Goal: Task Accomplishment & Management: Manage account settings

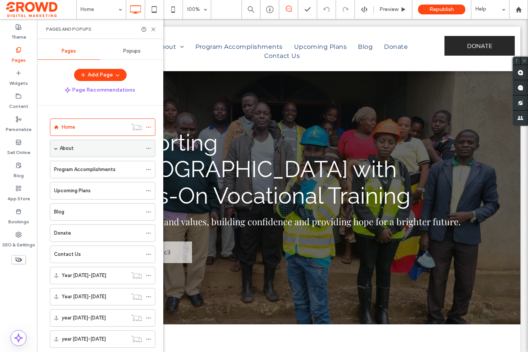
click at [56, 148] on span at bounding box center [56, 148] width 4 height 4
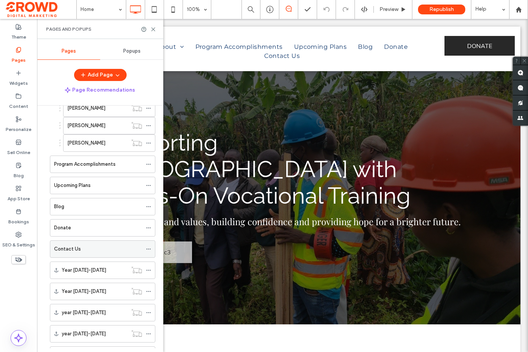
scroll to position [163, 0]
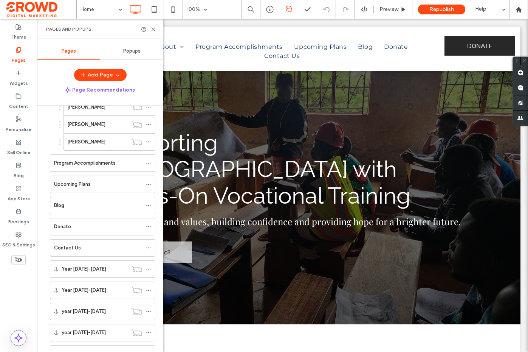
click at [91, 250] on div "Contact Us" at bounding box center [98, 248] width 88 height 8
click at [153, 29] on use at bounding box center [153, 29] width 3 height 3
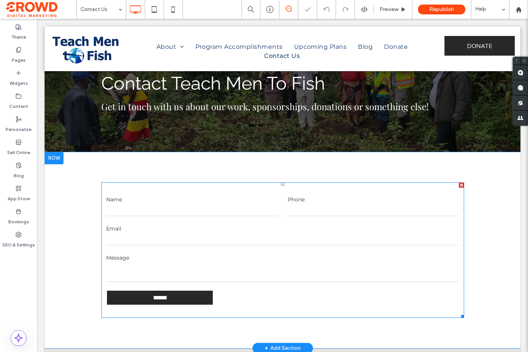
scroll to position [38, 0]
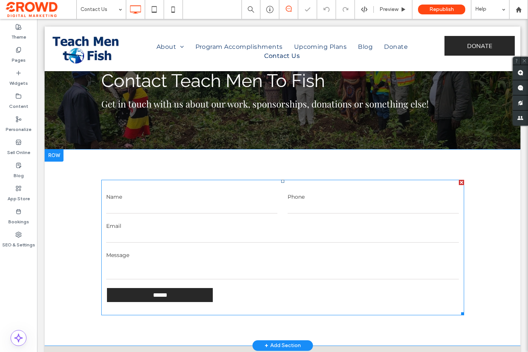
click at [274, 223] on label "Email" at bounding box center [282, 226] width 353 height 8
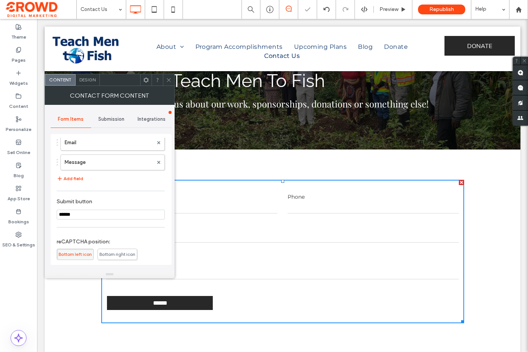
scroll to position [102, 0]
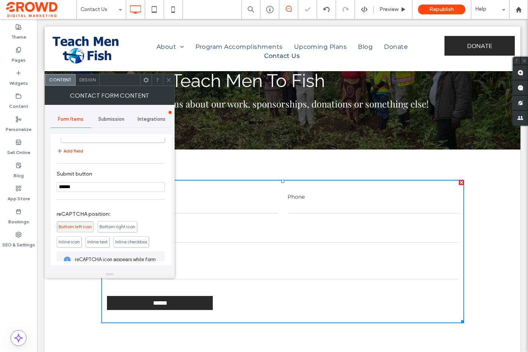
click at [115, 119] on span "Submission" at bounding box center [111, 119] width 26 height 6
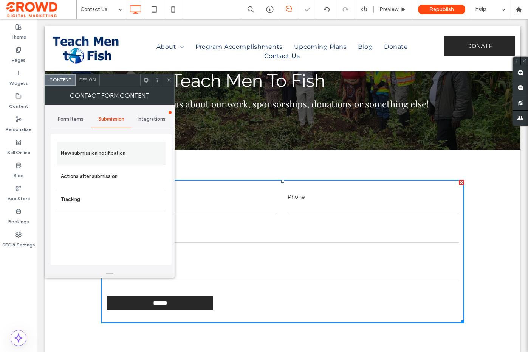
click at [112, 146] on label "New submission notification" at bounding box center [111, 153] width 101 height 15
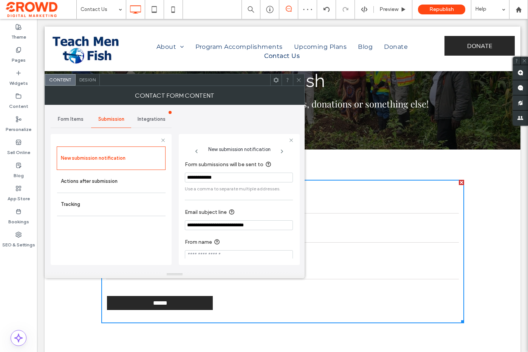
click at [192, 178] on input "**********" at bounding box center [239, 177] width 108 height 10
paste input "**********"
type input "**********"
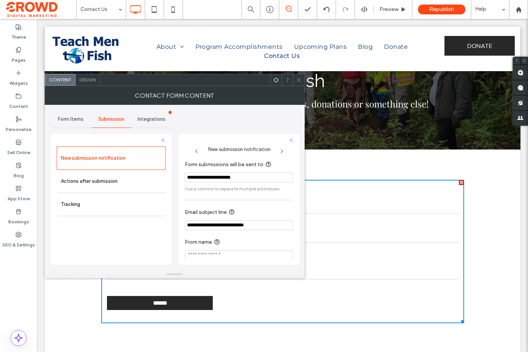
click at [157, 119] on span "Integrations" at bounding box center [152, 119] width 28 height 6
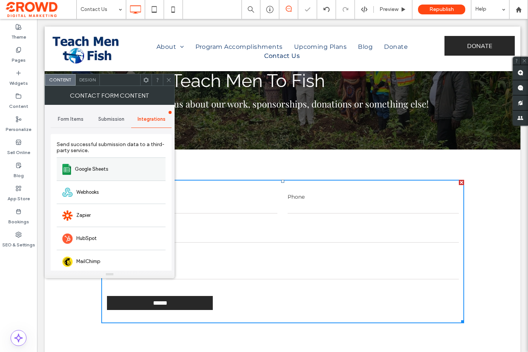
click at [135, 171] on div "Google Sheets" at bounding box center [111, 168] width 109 height 23
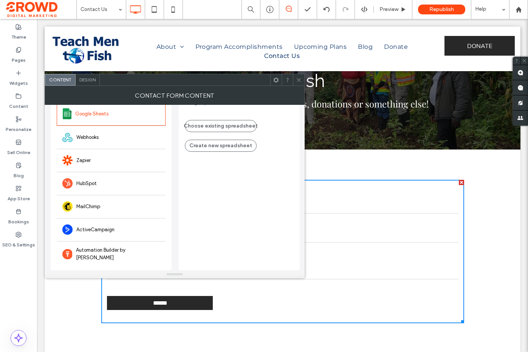
scroll to position [61, 0]
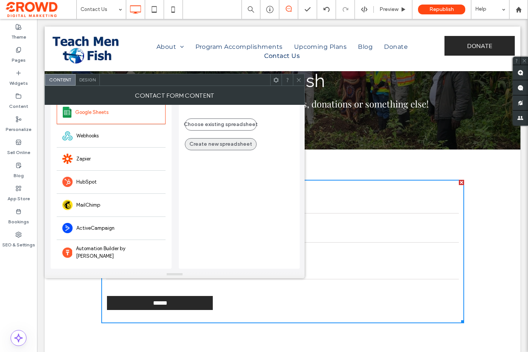
click at [217, 149] on button "Create new spreadsheet" at bounding box center [221, 144] width 72 height 12
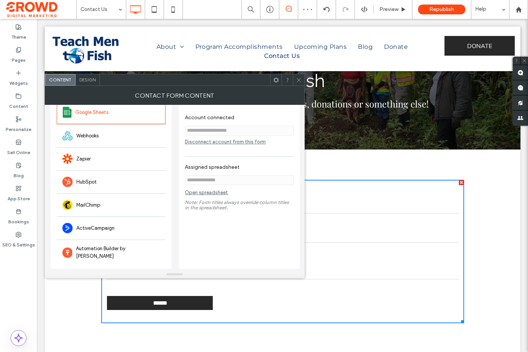
click at [217, 192] on link "Open spreadsheet" at bounding box center [206, 193] width 43 height 9
click at [298, 81] on icon at bounding box center [299, 80] width 6 height 6
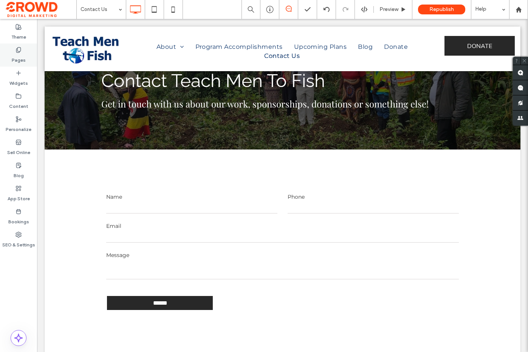
click at [21, 52] on icon at bounding box center [19, 50] width 6 height 6
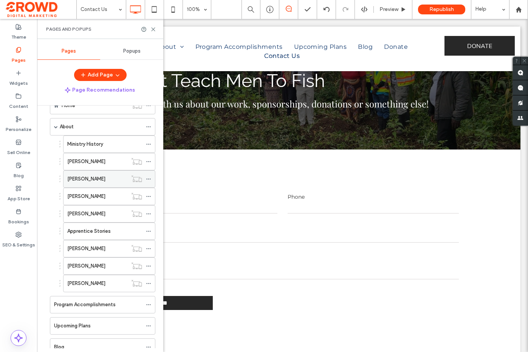
scroll to position [0, 0]
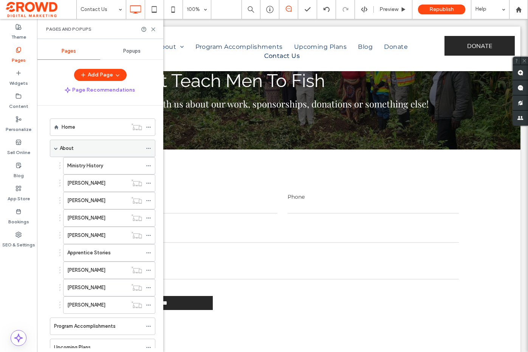
click at [98, 144] on div "About" at bounding box center [101, 148] width 82 height 8
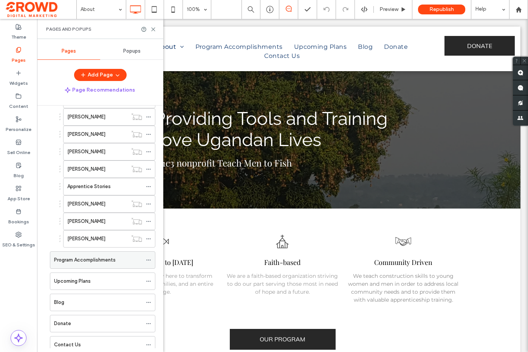
scroll to position [75, 0]
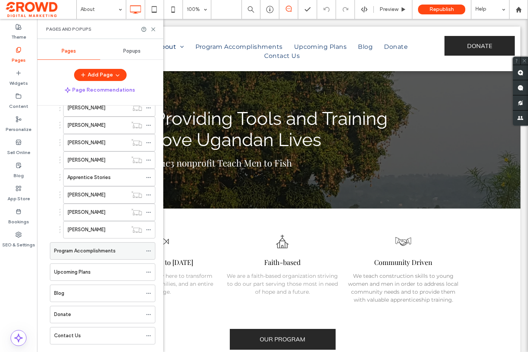
click at [90, 253] on label "Program Accomplishments" at bounding box center [85, 250] width 62 height 13
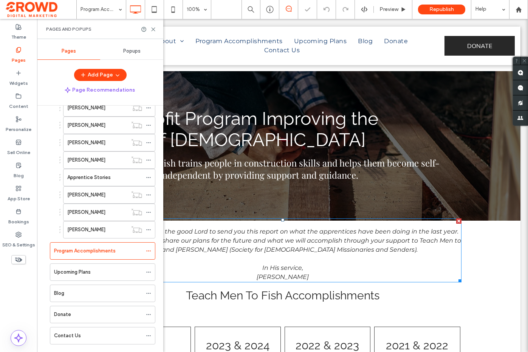
scroll to position [1099, 0]
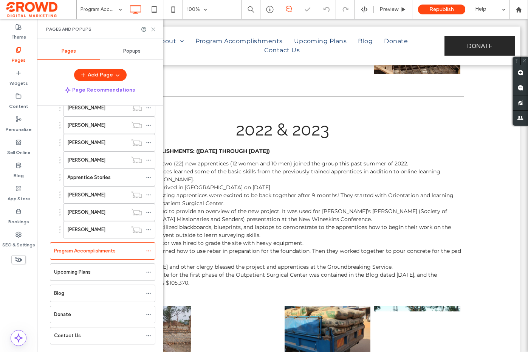
drag, startPoint x: 151, startPoint y: 26, endPoint x: 114, endPoint y: 8, distance: 41.6
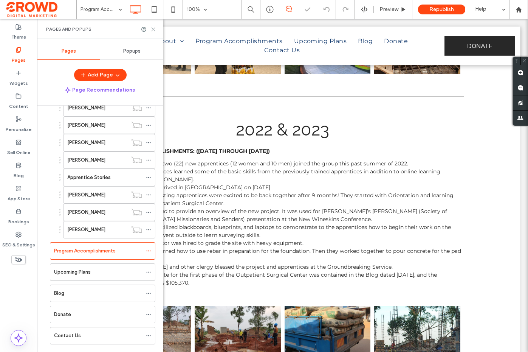
click at [151, 26] on icon at bounding box center [153, 29] width 6 height 6
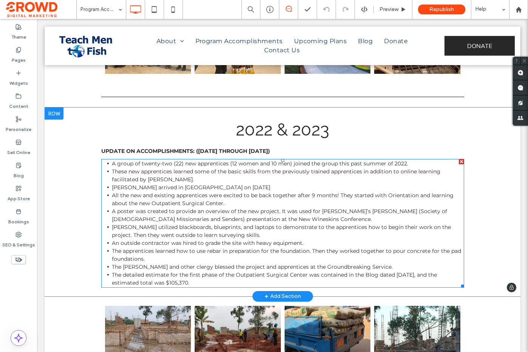
click at [179, 207] on li "A poster was created to provide an overview of the new project. It was used for…" at bounding box center [288, 215] width 352 height 16
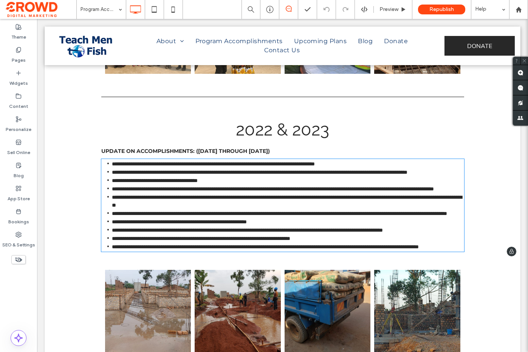
type input "**********"
type input "**"
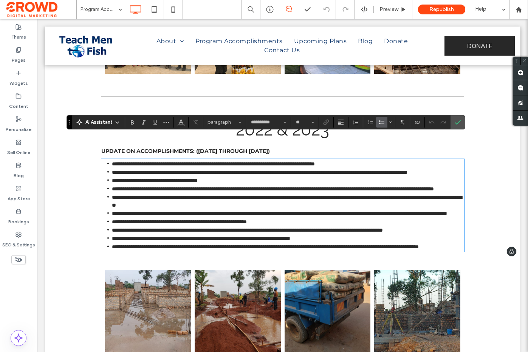
click at [166, 186] on span "**********" at bounding box center [273, 188] width 322 height 5
drag, startPoint x: 153, startPoint y: 179, endPoint x: 223, endPoint y: 180, distance: 70.3
click at [223, 186] on span "**********" at bounding box center [273, 188] width 322 height 5
drag, startPoint x: 245, startPoint y: 250, endPoint x: 307, endPoint y: 253, distance: 61.3
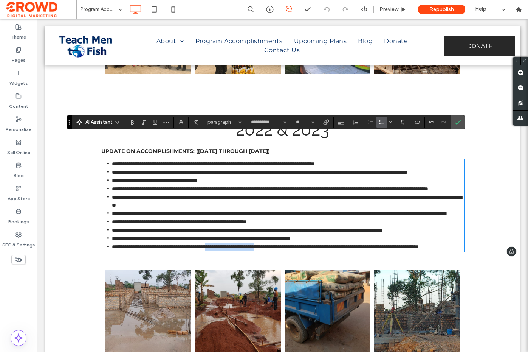
click at [307, 249] on span "**********" at bounding box center [265, 246] width 307 height 5
click at [454, 123] on label "Confirm" at bounding box center [457, 122] width 11 height 14
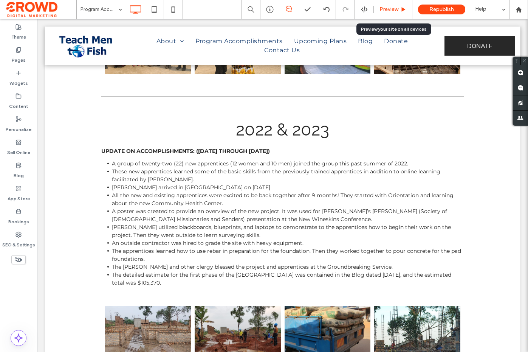
drag, startPoint x: 226, startPoint y: 24, endPoint x: 387, endPoint y: 9, distance: 161.4
click at [387, 9] on span "Preview" at bounding box center [389, 9] width 19 height 6
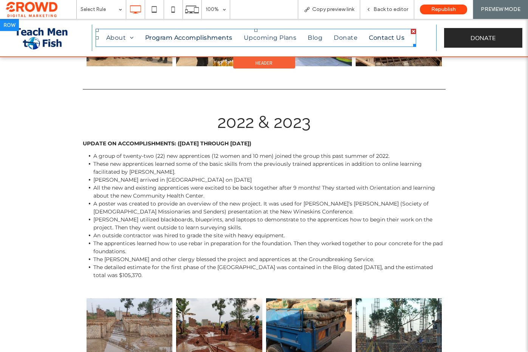
click at [392, 40] on span "Contact Us" at bounding box center [387, 37] width 36 height 9
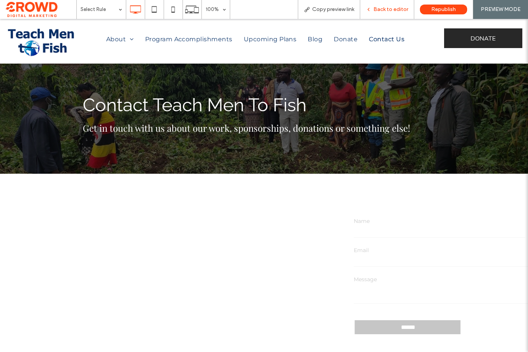
click at [386, 10] on span "Back to editor" at bounding box center [391, 9] width 35 height 6
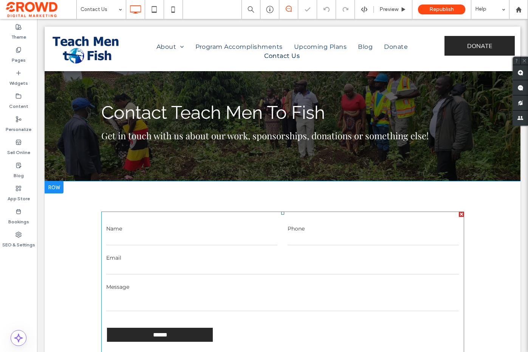
click at [313, 263] on input "email" at bounding box center [282, 268] width 353 height 11
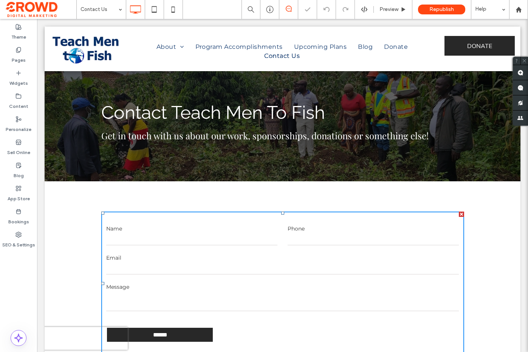
click at [313, 263] on input "email" at bounding box center [282, 268] width 353 height 11
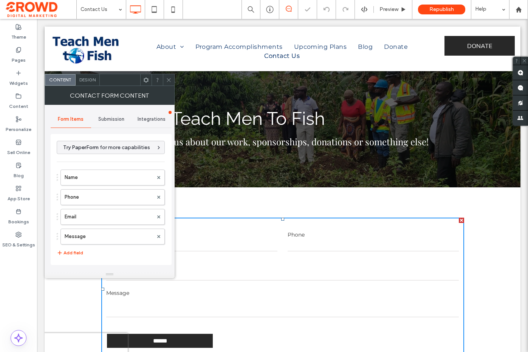
scroll to position [152, 0]
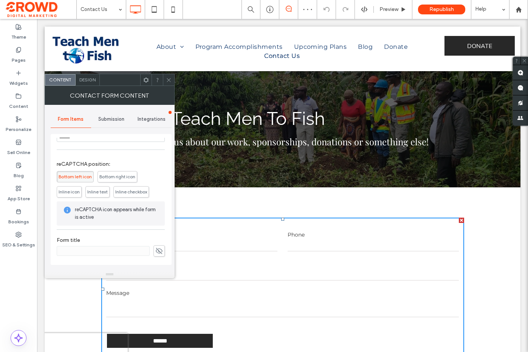
click at [156, 251] on use at bounding box center [159, 251] width 7 height 6
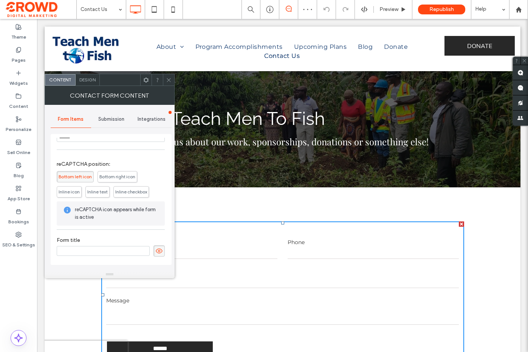
click at [130, 251] on input at bounding box center [103, 251] width 93 height 10
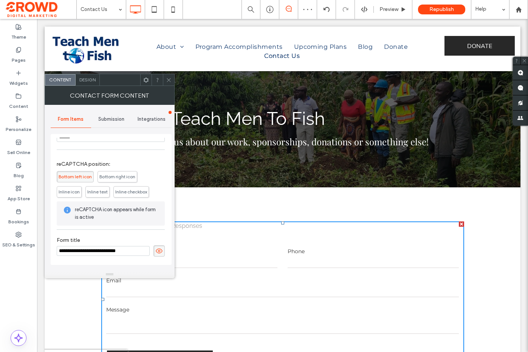
type input "**********"
click at [156, 252] on icon at bounding box center [159, 251] width 8 height 8
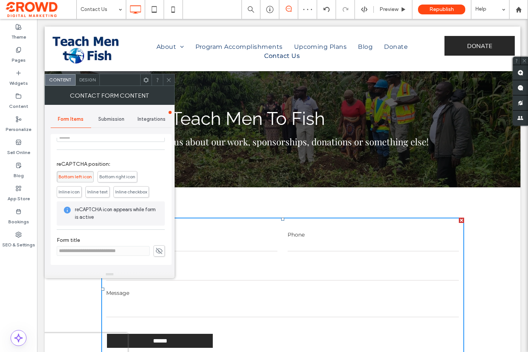
click at [110, 119] on span "Submission" at bounding box center [111, 119] width 26 height 6
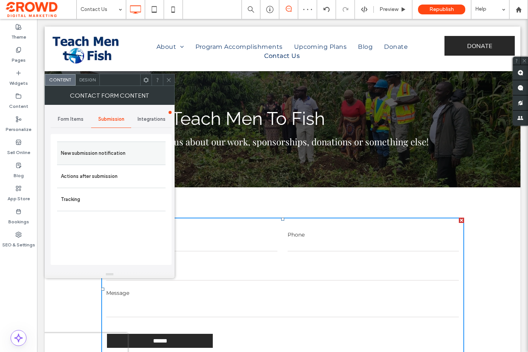
click at [110, 153] on label "New submission notification" at bounding box center [111, 153] width 101 height 15
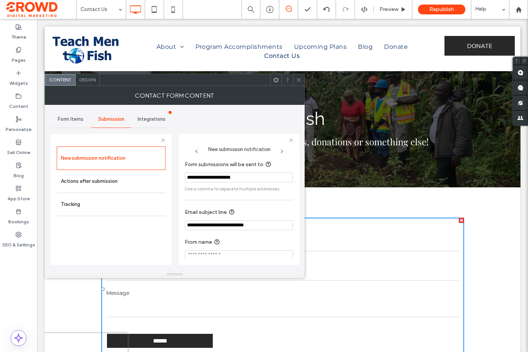
scroll to position [7, 0]
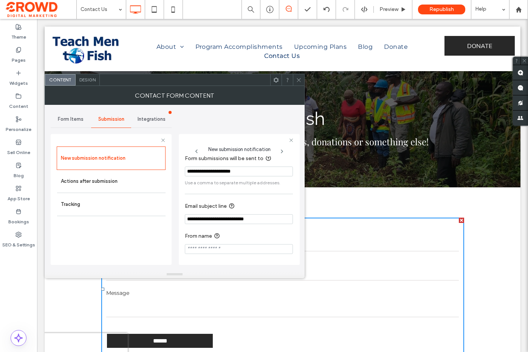
drag, startPoint x: 202, startPoint y: 218, endPoint x: 163, endPoint y: 216, distance: 38.6
click at [163, 216] on div "**********" at bounding box center [111, 198] width 121 height 141
type input "**********"
click at [247, 249] on input "From name" at bounding box center [239, 249] width 108 height 10
click at [300, 79] on icon at bounding box center [299, 80] width 6 height 6
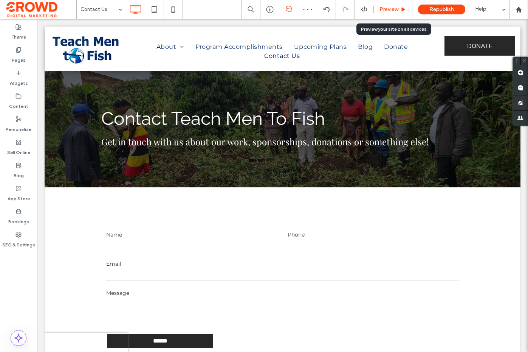
drag, startPoint x: 394, startPoint y: 6, endPoint x: 317, endPoint y: 16, distance: 77.8
click at [394, 6] on span "Preview" at bounding box center [389, 9] width 19 height 6
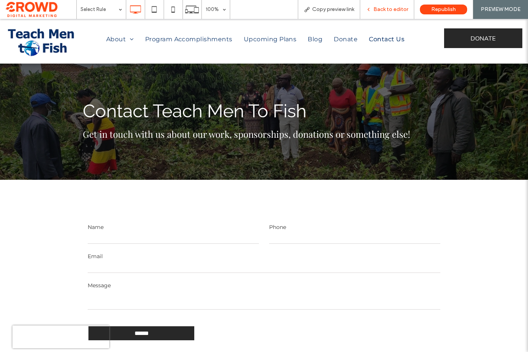
click at [393, 10] on span "Back to editor" at bounding box center [391, 9] width 35 height 6
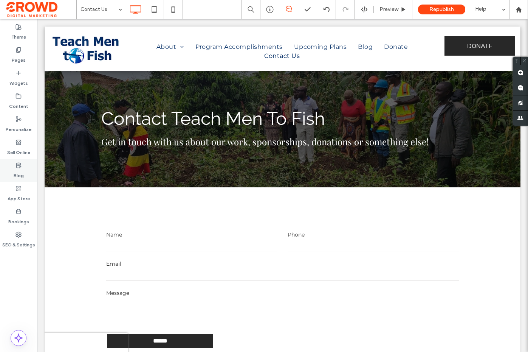
click at [18, 164] on icon at bounding box center [19, 165] width 6 height 6
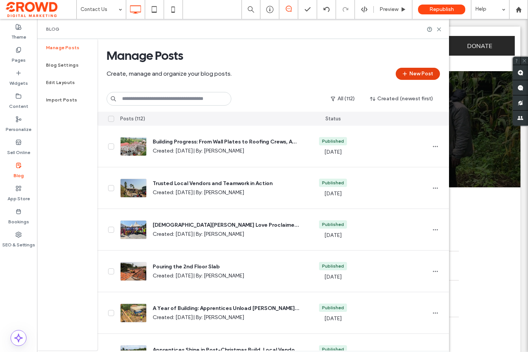
click at [403, 74] on icon "button" at bounding box center [405, 74] width 6 height 6
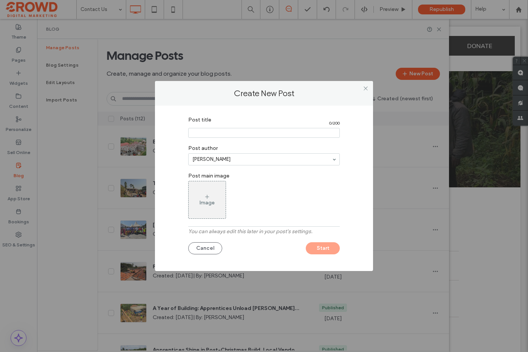
click at [230, 134] on input "Post title" at bounding box center [264, 133] width 152 height 10
paste input "**********"
type input "**********"
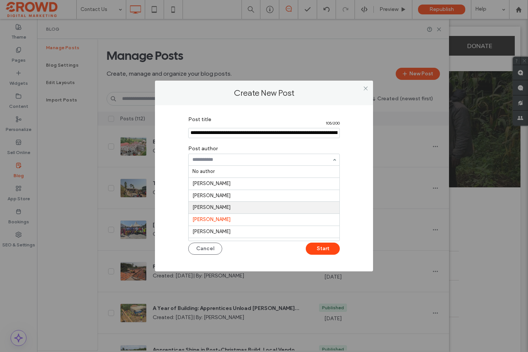
scroll to position [9, 0]
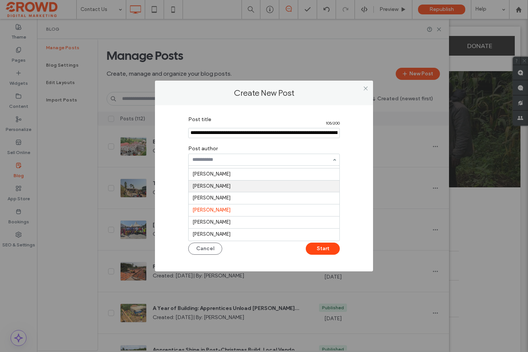
click at [156, 167] on div "Post title 105 / 200 Post author No author Cynthia McRae Alex Schupp Iceal Gaga…" at bounding box center [264, 188] width 218 height 166
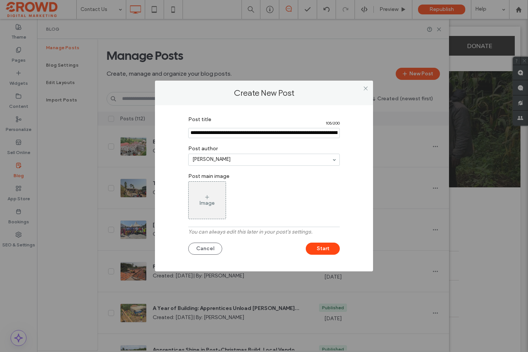
drag, startPoint x: 205, startPoint y: 151, endPoint x: 206, endPoint y: 158, distance: 6.9
click at [205, 152] on label "Post author" at bounding box center [264, 148] width 152 height 12
click at [209, 206] on div "Image" at bounding box center [207, 200] width 37 height 36
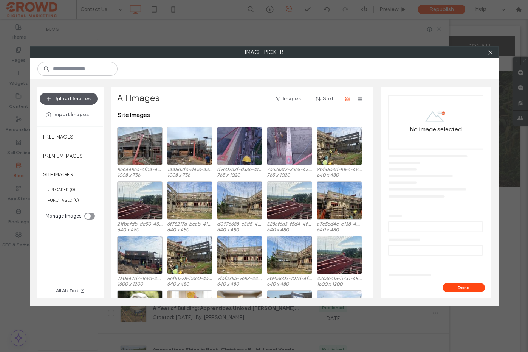
click at [69, 97] on button "Upload Images" at bounding box center [69, 99] width 58 height 12
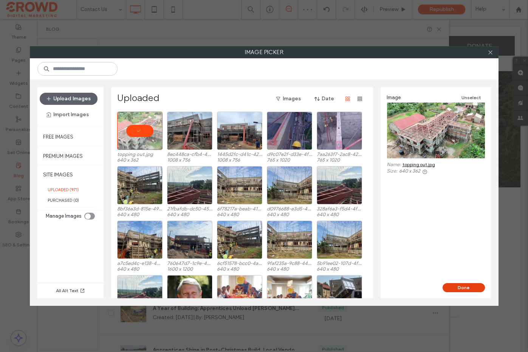
click at [454, 290] on button "Done" at bounding box center [464, 287] width 42 height 9
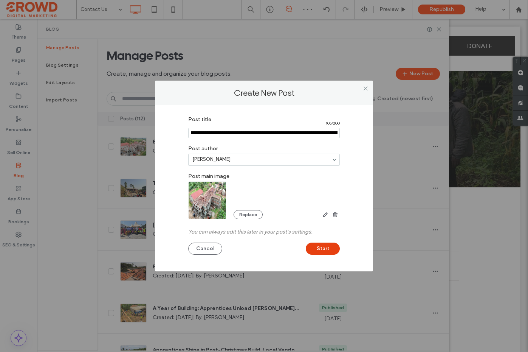
click at [333, 251] on button "Start" at bounding box center [323, 248] width 34 height 12
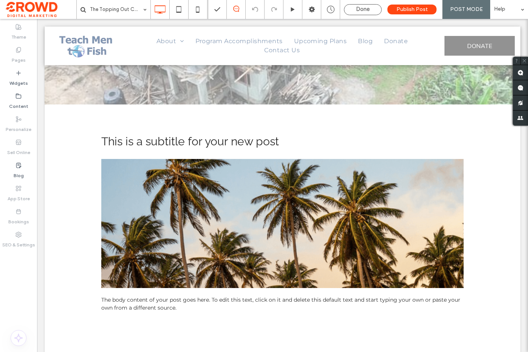
scroll to position [173, 0]
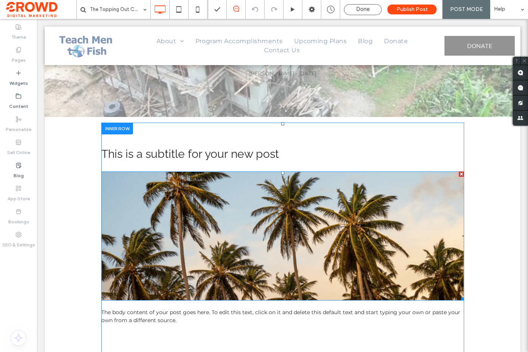
click at [461, 171] on div at bounding box center [461, 173] width 5 height 5
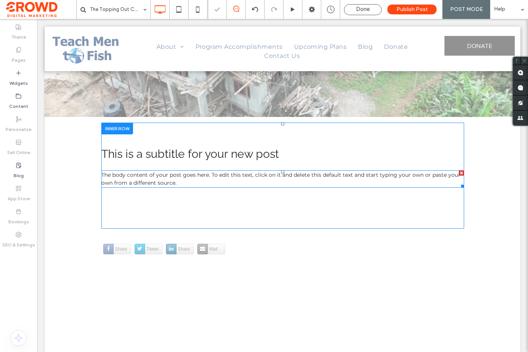
click at [288, 171] on span "The body content of your post goes here. To edit this text, click on it and del…" at bounding box center [280, 178] width 359 height 15
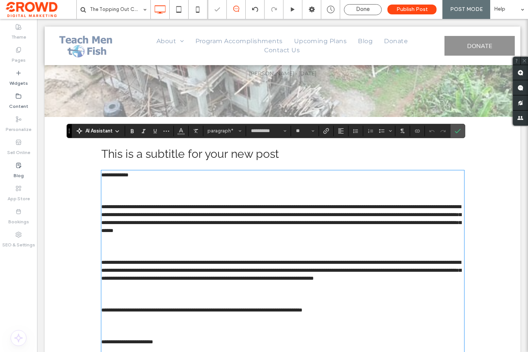
scroll to position [350, 0]
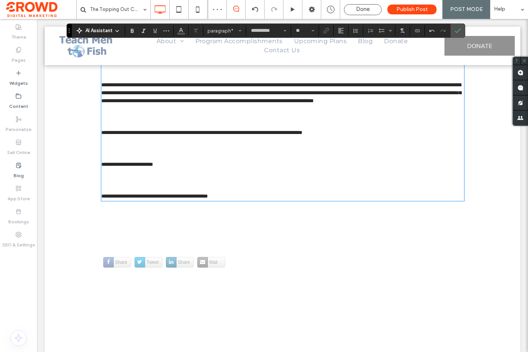
click at [250, 168] on p at bounding box center [282, 172] width 363 height 8
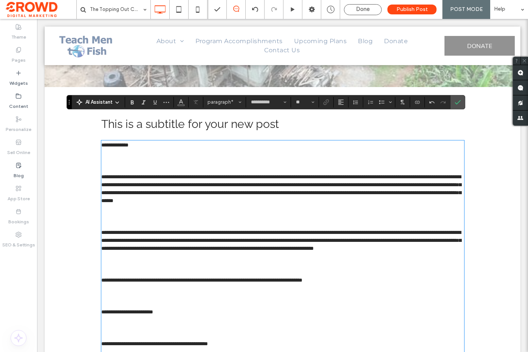
scroll to position [202, 0]
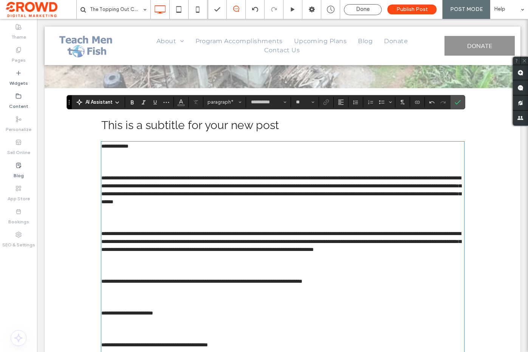
click at [133, 166] on p at bounding box center [282, 170] width 363 height 8
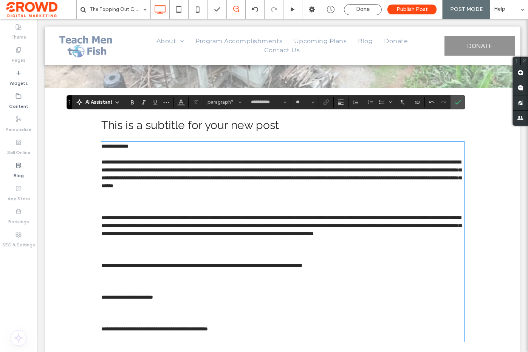
click at [120, 206] on p at bounding box center [282, 210] width 363 height 8
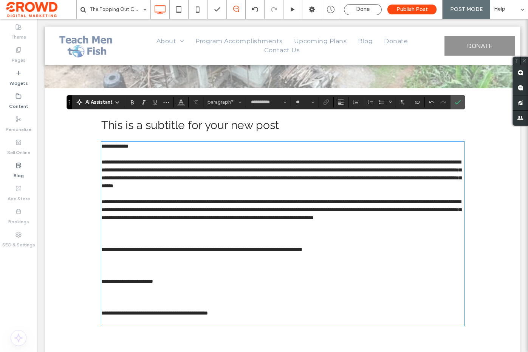
click at [144, 237] on p at bounding box center [282, 241] width 363 height 8
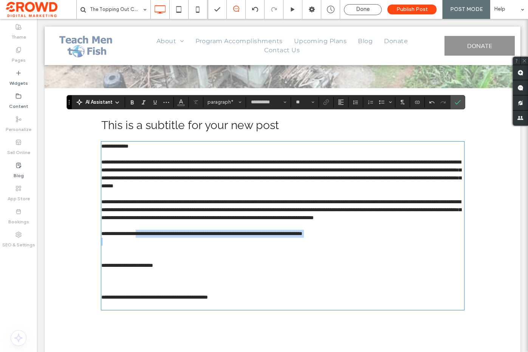
click at [144, 227] on div "**********" at bounding box center [282, 225] width 363 height 167
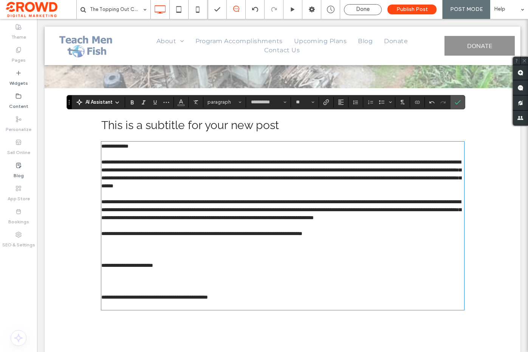
click at [150, 253] on p at bounding box center [282, 257] width 363 height 8
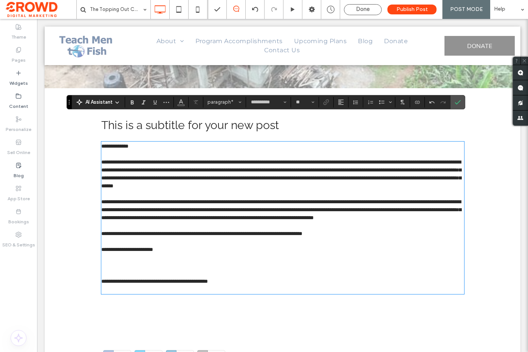
click at [150, 269] on p at bounding box center [282, 273] width 363 height 8
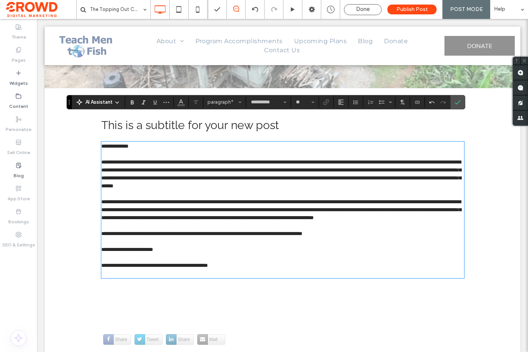
click at [140, 269] on p at bounding box center [282, 273] width 363 height 8
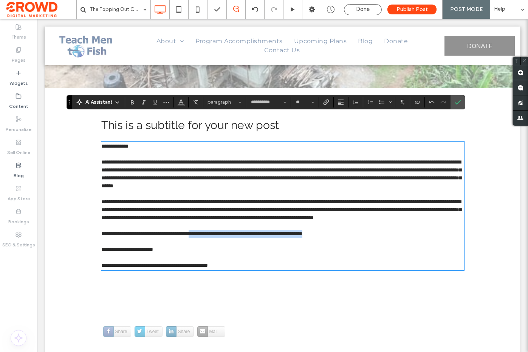
drag, startPoint x: 222, startPoint y: 224, endPoint x: 395, endPoint y: 221, distance: 172.8
click at [395, 229] on p "**********" at bounding box center [282, 233] width 363 height 8
copy span "**********"
click at [137, 231] on span "**********" at bounding box center [201, 233] width 201 height 5
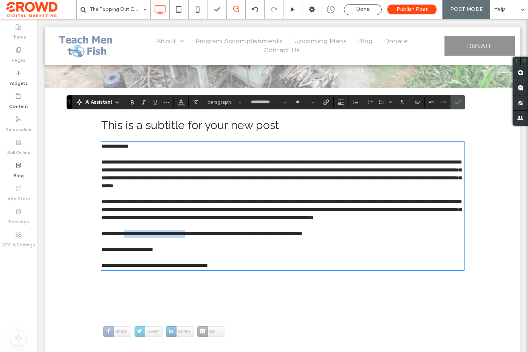
drag, startPoint x: 159, startPoint y: 224, endPoint x: 219, endPoint y: 221, distance: 59.4
click at [217, 231] on span "**********" at bounding box center [201, 233] width 201 height 5
click at [321, 104] on label "Link" at bounding box center [326, 102] width 11 height 11
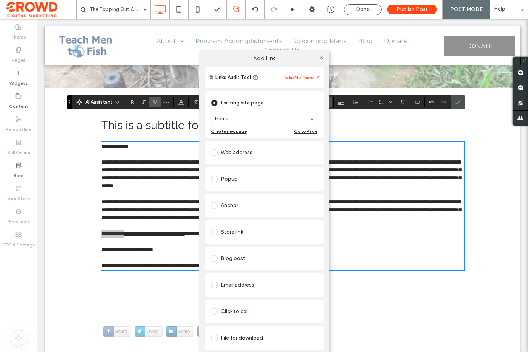
click at [243, 148] on div "Web address" at bounding box center [264, 152] width 107 height 12
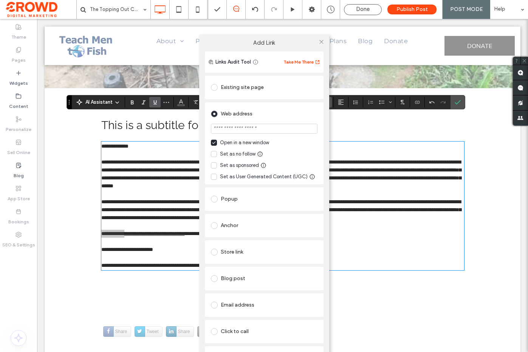
click at [239, 132] on input "url" at bounding box center [264, 129] width 107 height 10
type input "**********"
click at [302, 111] on div "Web address" at bounding box center [264, 114] width 107 height 12
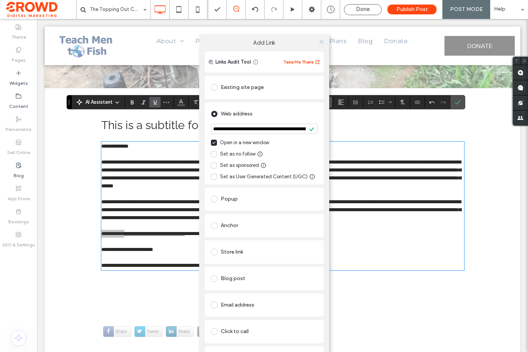
click at [319, 45] on icon at bounding box center [322, 42] width 6 height 6
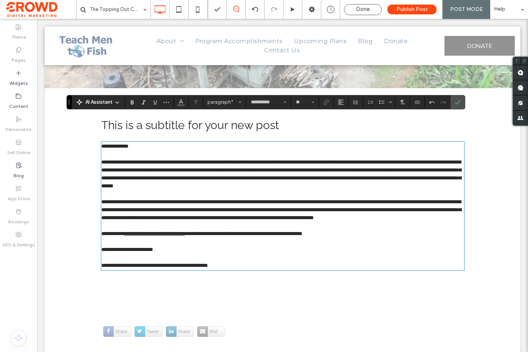
click at [431, 237] on p "﻿" at bounding box center [282, 241] width 363 height 8
drag, startPoint x: 406, startPoint y: 223, endPoint x: 218, endPoint y: 225, distance: 187.9
click at [218, 229] on p "**********" at bounding box center [282, 233] width 363 height 8
click at [455, 103] on icon "Confirm" at bounding box center [458, 102] width 6 height 6
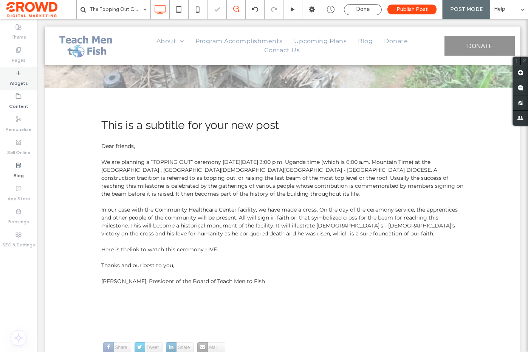
click at [17, 80] on label "Widgets" at bounding box center [18, 81] width 19 height 11
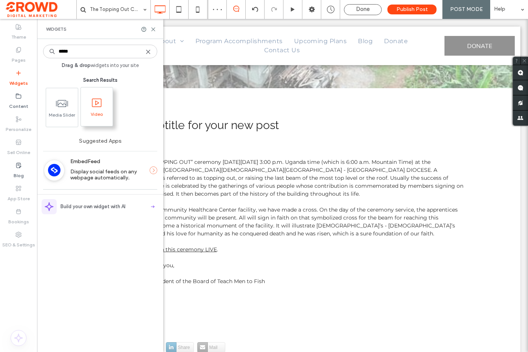
type input "*****"
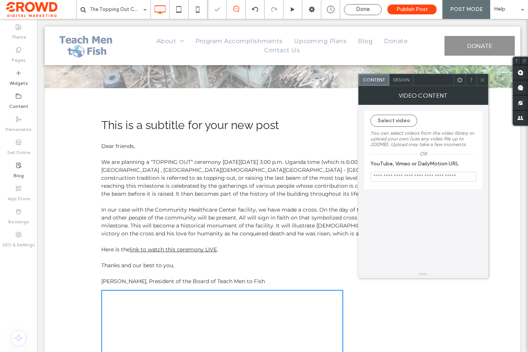
click at [409, 178] on input "YouTube, Vimeo or DailyMotion URL" at bounding box center [424, 177] width 106 height 10
paste input "**********"
type input "**********"
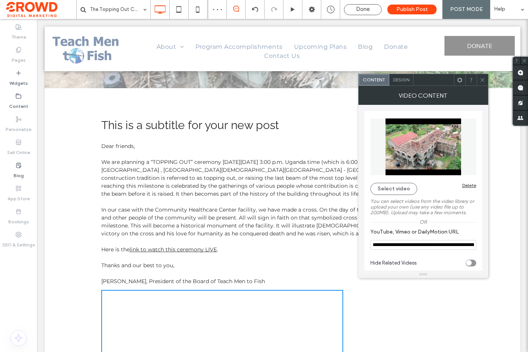
click at [425, 160] on img at bounding box center [424, 146] width 106 height 57
drag, startPoint x: 482, startPoint y: 79, endPoint x: 403, endPoint y: 206, distance: 149.2
click at [482, 79] on use at bounding box center [483, 80] width 4 height 4
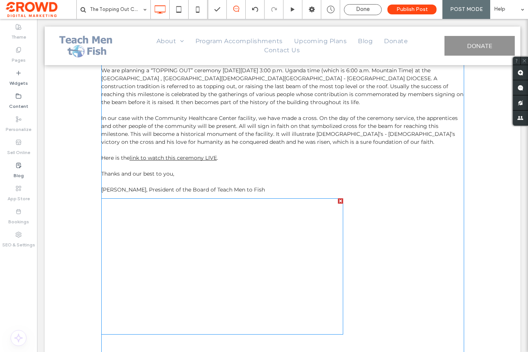
scroll to position [294, 0]
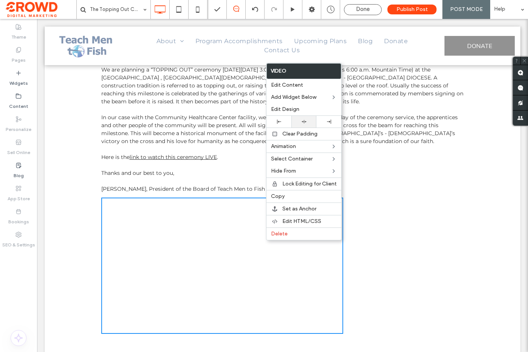
click at [304, 121] on icon at bounding box center [304, 121] width 5 height 5
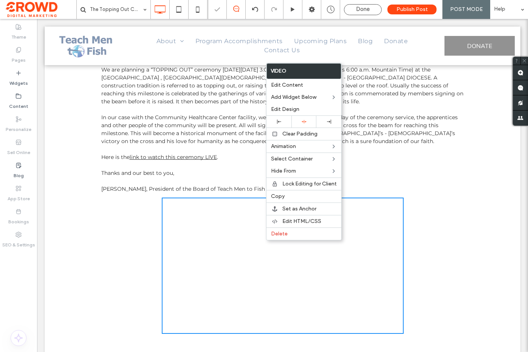
click at [417, 153] on p "Here is the link to watch this ceremony LIVE ." at bounding box center [282, 157] width 363 height 8
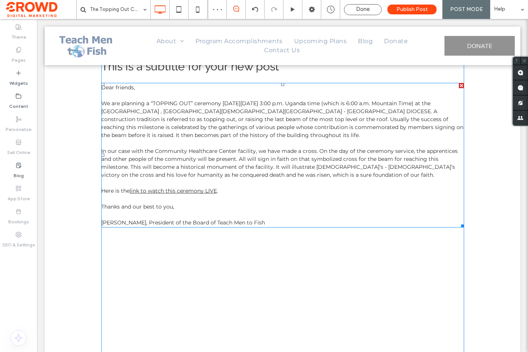
scroll to position [174, 0]
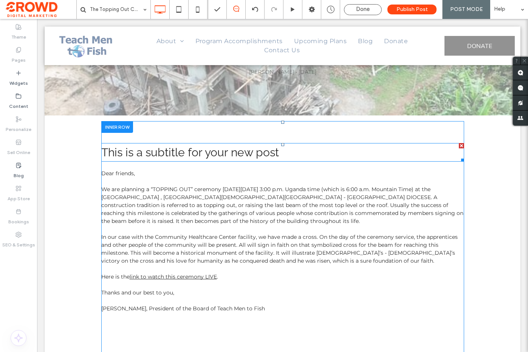
click at [132, 146] on span "This is a subtitle for your new post" at bounding box center [190, 152] width 178 height 13
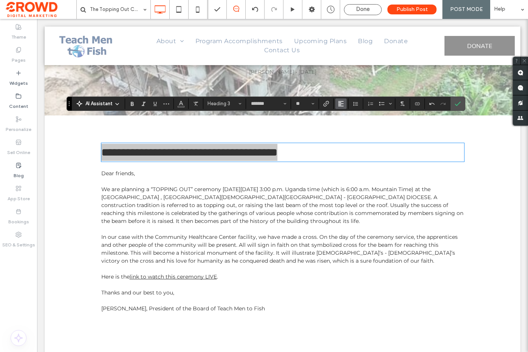
click at [343, 102] on icon "Alignment" at bounding box center [341, 104] width 6 height 6
click at [351, 128] on div "ui.textEditor.alignment.center" at bounding box center [349, 127] width 10 height 6
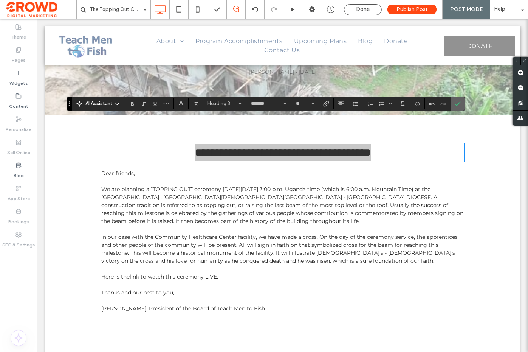
drag, startPoint x: 454, startPoint y: 107, endPoint x: 417, endPoint y: 88, distance: 41.3
click at [454, 107] on label "Confirm" at bounding box center [457, 104] width 11 height 14
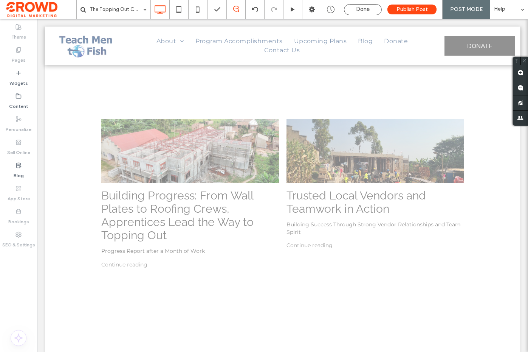
scroll to position [670, 0]
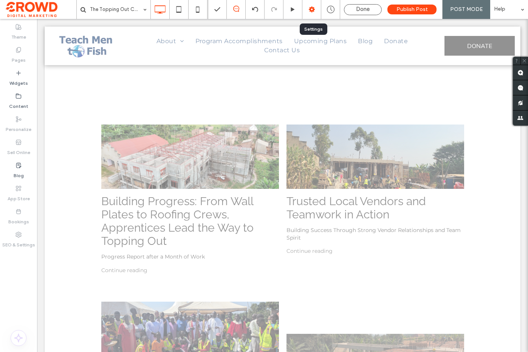
click at [311, 9] on use at bounding box center [312, 9] width 6 height 6
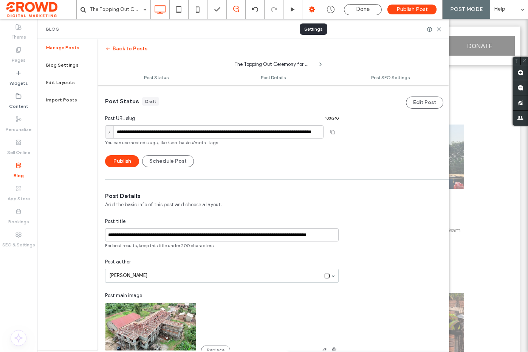
scroll to position [0, 0]
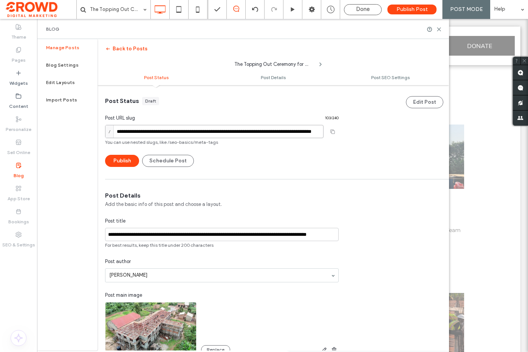
click at [185, 135] on input "**********" at bounding box center [214, 131] width 219 height 13
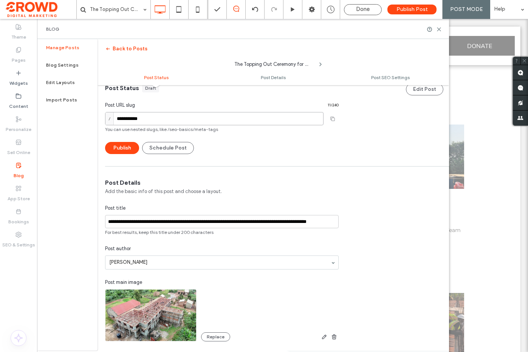
scroll to position [0, 0]
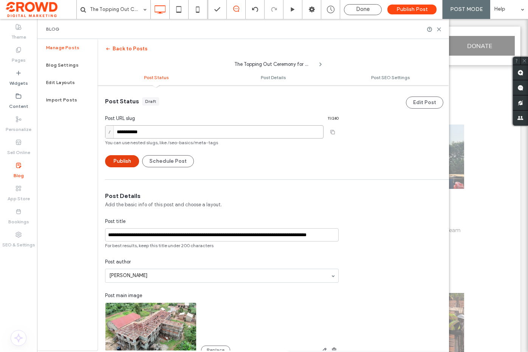
type input "**********"
click at [130, 158] on button "Publish" at bounding box center [122, 161] width 34 height 12
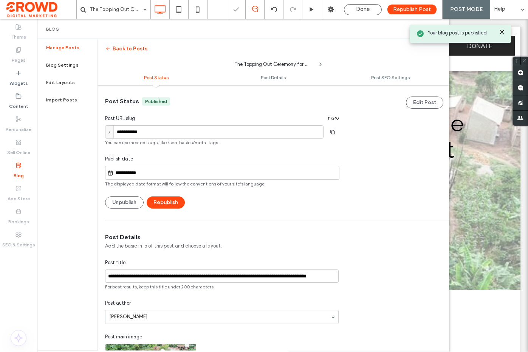
click at [123, 49] on button "Back to Posts" at bounding box center [126, 49] width 42 height 12
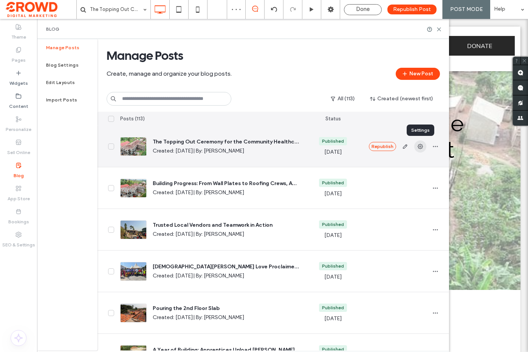
click at [422, 147] on use "button" at bounding box center [420, 146] width 5 height 5
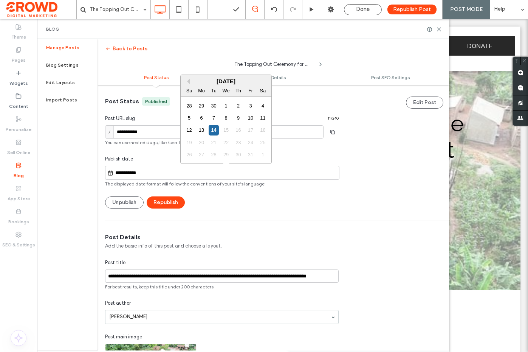
click at [139, 174] on input "**********" at bounding box center [226, 172] width 226 height 9
click at [229, 117] on div "8" at bounding box center [226, 118] width 10 height 10
type input "**********"
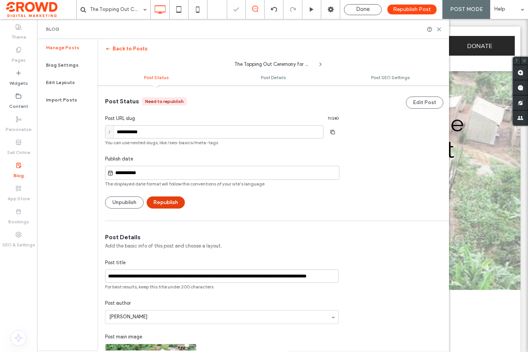
click at [165, 199] on button "Republish" at bounding box center [166, 202] width 38 height 12
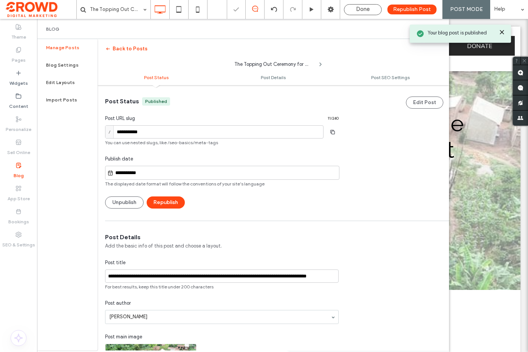
click at [499, 33] on icon at bounding box center [502, 32] width 6 height 6
drag, startPoint x: 438, startPoint y: 31, endPoint x: 412, endPoint y: 17, distance: 29.1
click at [438, 31] on icon at bounding box center [439, 29] width 6 height 6
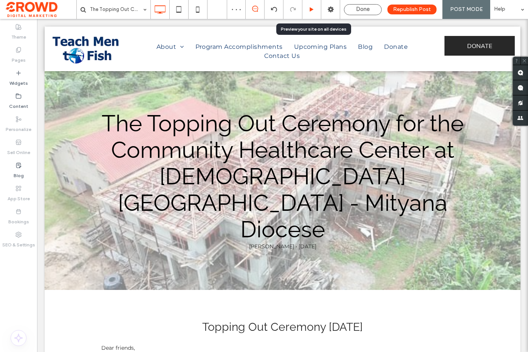
click at [311, 7] on use at bounding box center [312, 9] width 4 height 4
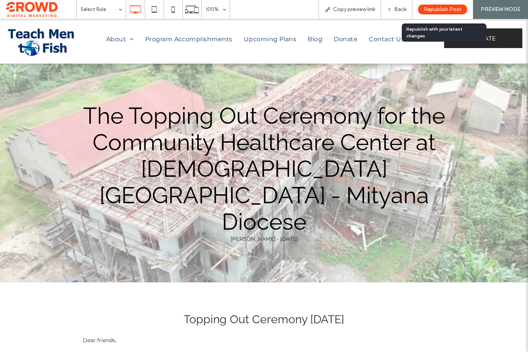
click at [433, 10] on span "Republish Post" at bounding box center [443, 9] width 38 height 6
click at [40, 38] on img at bounding box center [42, 41] width 72 height 33
drag, startPoint x: 40, startPoint y: 19, endPoint x: 40, endPoint y: 38, distance: 18.9
click at [40, 38] on div at bounding box center [264, 176] width 528 height 352
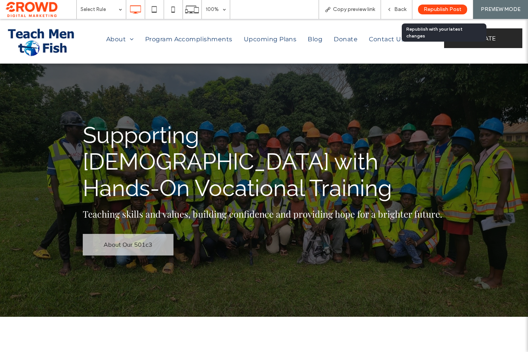
click at [441, 9] on span "Republish Post" at bounding box center [443, 9] width 38 height 6
click at [441, 9] on div at bounding box center [264, 176] width 528 height 352
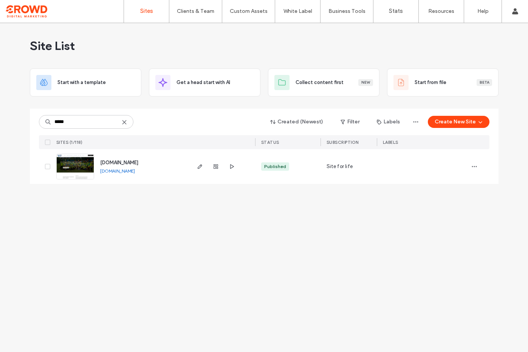
type input "*****"
click at [69, 168] on img at bounding box center [75, 179] width 37 height 51
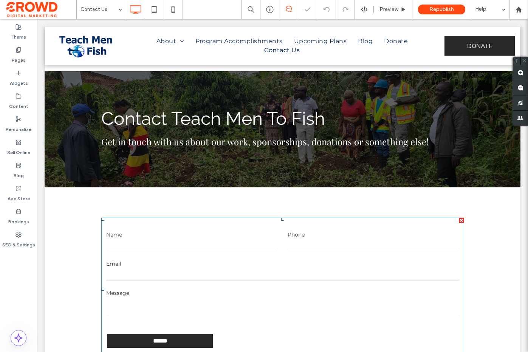
click at [332, 260] on label "Email" at bounding box center [282, 264] width 353 height 8
drag, startPoint x: 37, startPoint y: 19, endPoint x: 276, endPoint y: 156, distance: 275.4
click at [332, 260] on label "Email" at bounding box center [282, 264] width 353 height 8
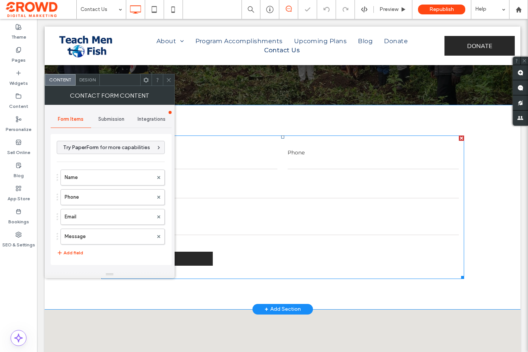
scroll to position [82, 0]
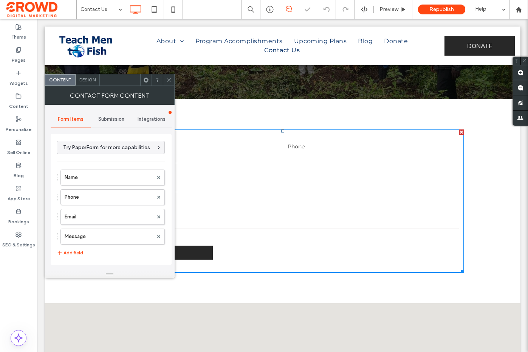
drag, startPoint x: 115, startPoint y: 120, endPoint x: 118, endPoint y: 126, distance: 6.1
click at [115, 120] on span "Submission" at bounding box center [111, 119] width 26 height 6
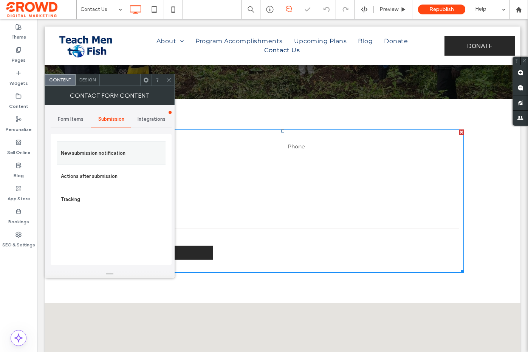
click at [124, 144] on div "New submission notification" at bounding box center [111, 152] width 109 height 23
click at [126, 149] on label "New submission notification" at bounding box center [111, 153] width 101 height 15
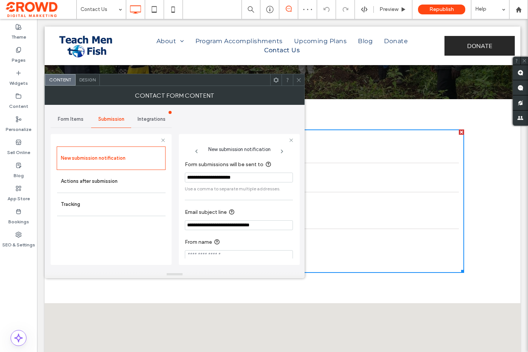
click at [295, 82] on div at bounding box center [298, 79] width 11 height 11
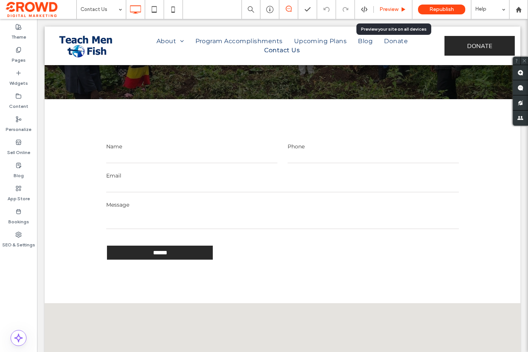
click at [391, 12] on div "Preview" at bounding box center [393, 9] width 39 height 19
click at [406, 9] on div "Preview" at bounding box center [393, 9] width 38 height 6
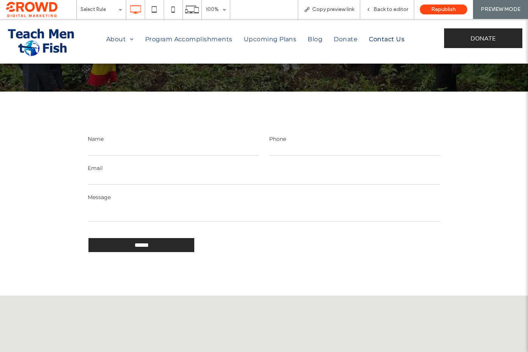
drag, startPoint x: 59, startPoint y: 31, endPoint x: 80, endPoint y: 46, distance: 26.2
click at [59, 31] on img at bounding box center [42, 41] width 72 height 33
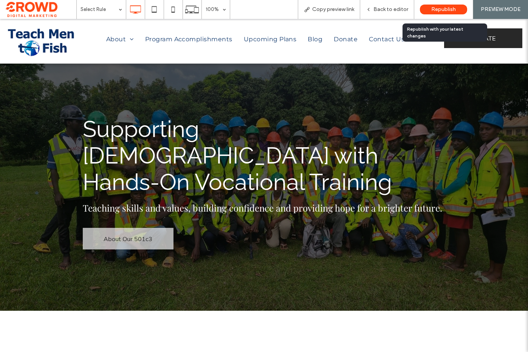
click at [440, 10] on span "Republish" at bounding box center [443, 9] width 25 height 6
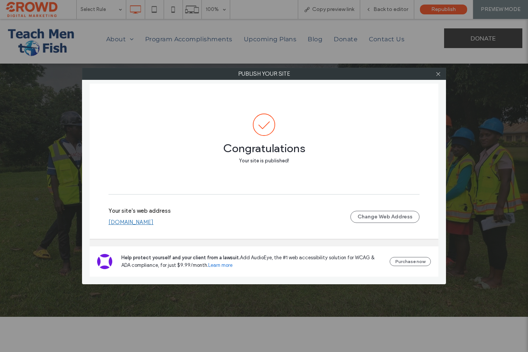
click at [153, 221] on link "[DOMAIN_NAME]" at bounding box center [131, 222] width 45 height 6
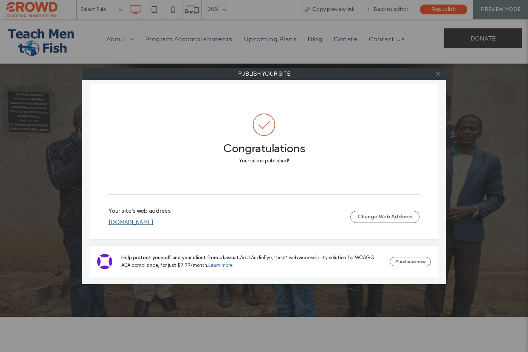
click at [438, 75] on icon at bounding box center [439, 74] width 6 height 6
